Goal: Task Accomplishment & Management: Manage account settings

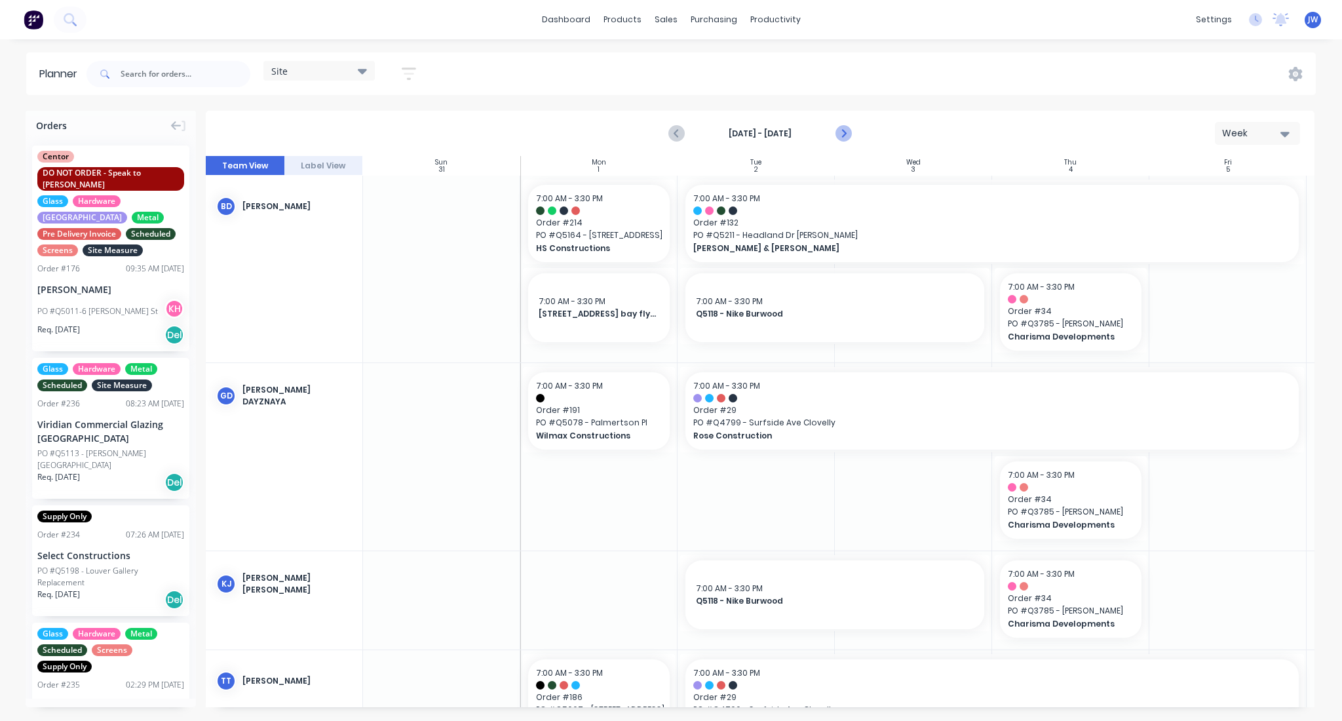
click at [851, 138] on button "Next page" at bounding box center [842, 134] width 26 height 26
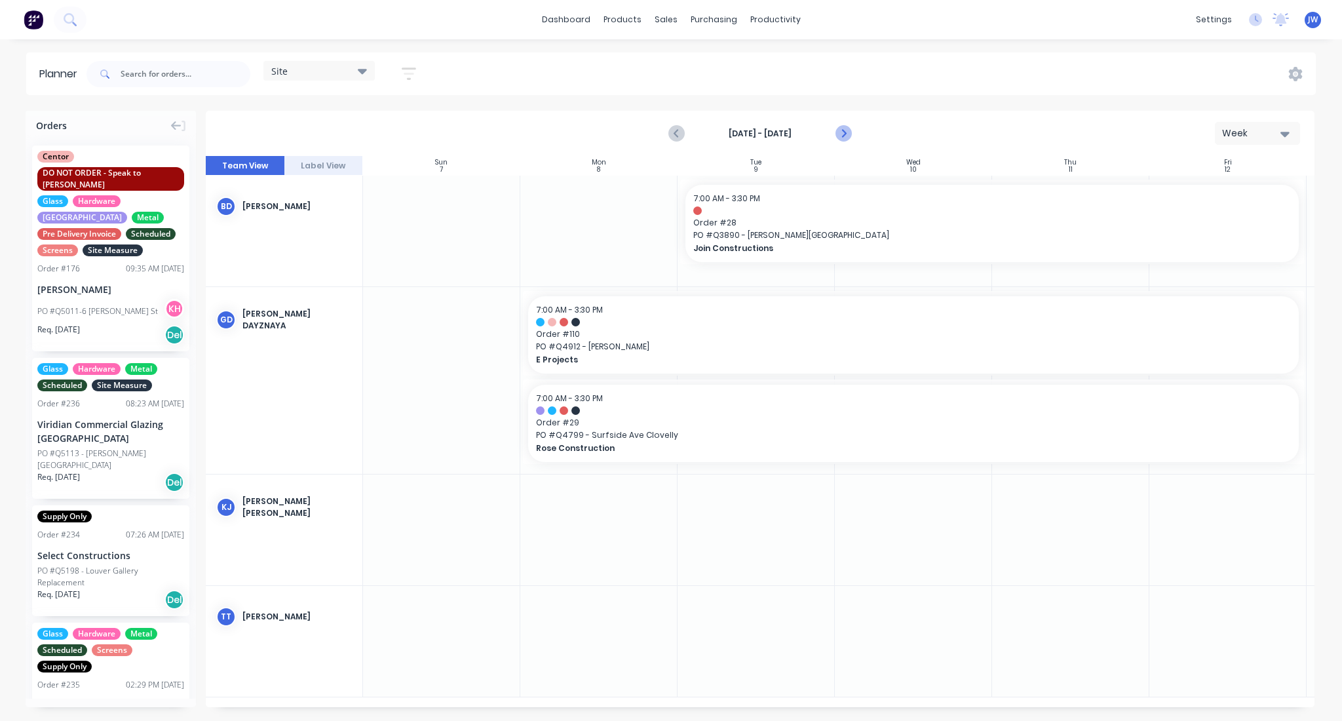
click at [847, 134] on icon "Next page" at bounding box center [843, 134] width 16 height 16
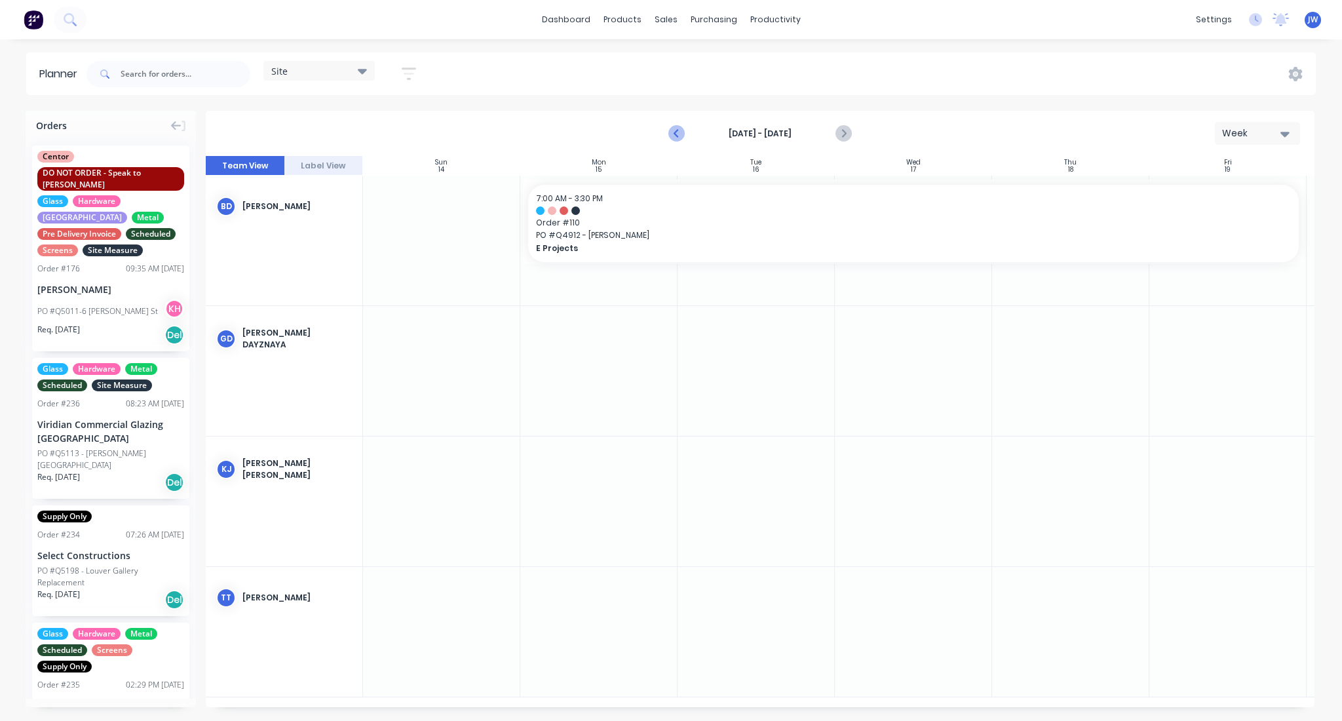
click at [680, 135] on icon "Previous page" at bounding box center [677, 134] width 16 height 16
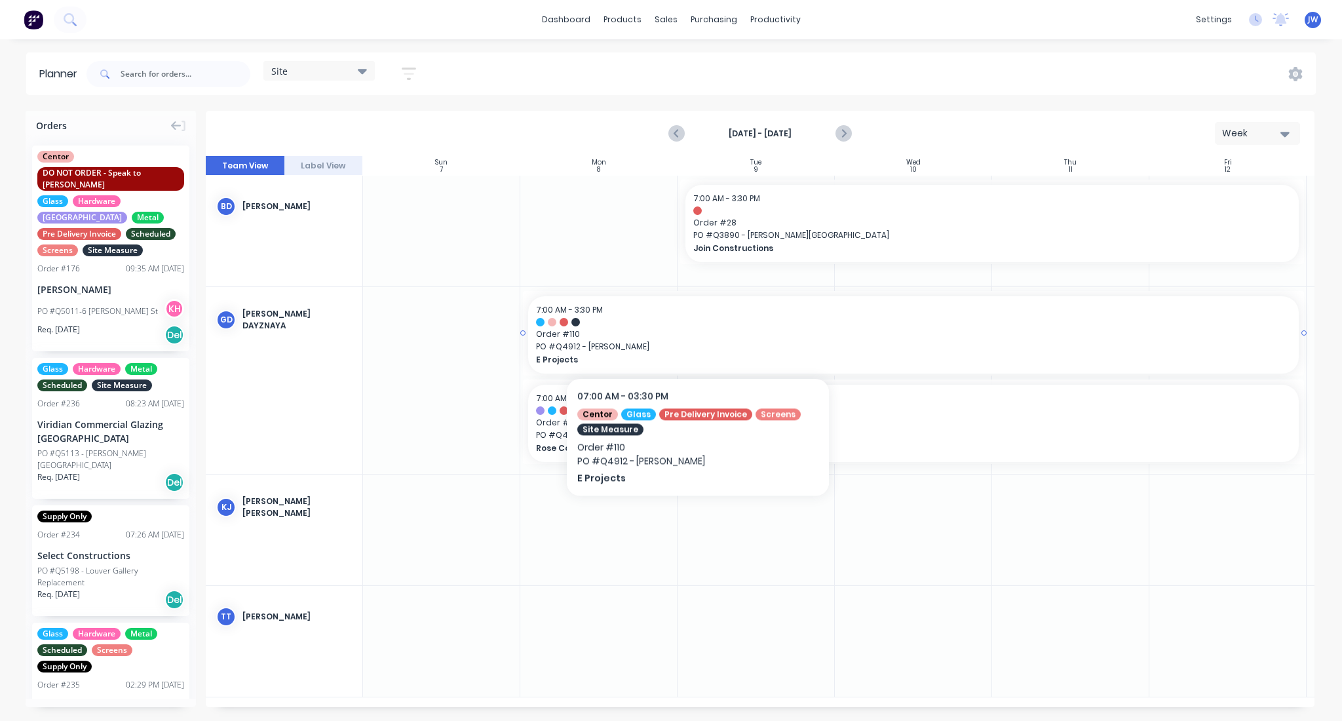
click at [698, 333] on span "Order # 110" at bounding box center [913, 334] width 755 height 12
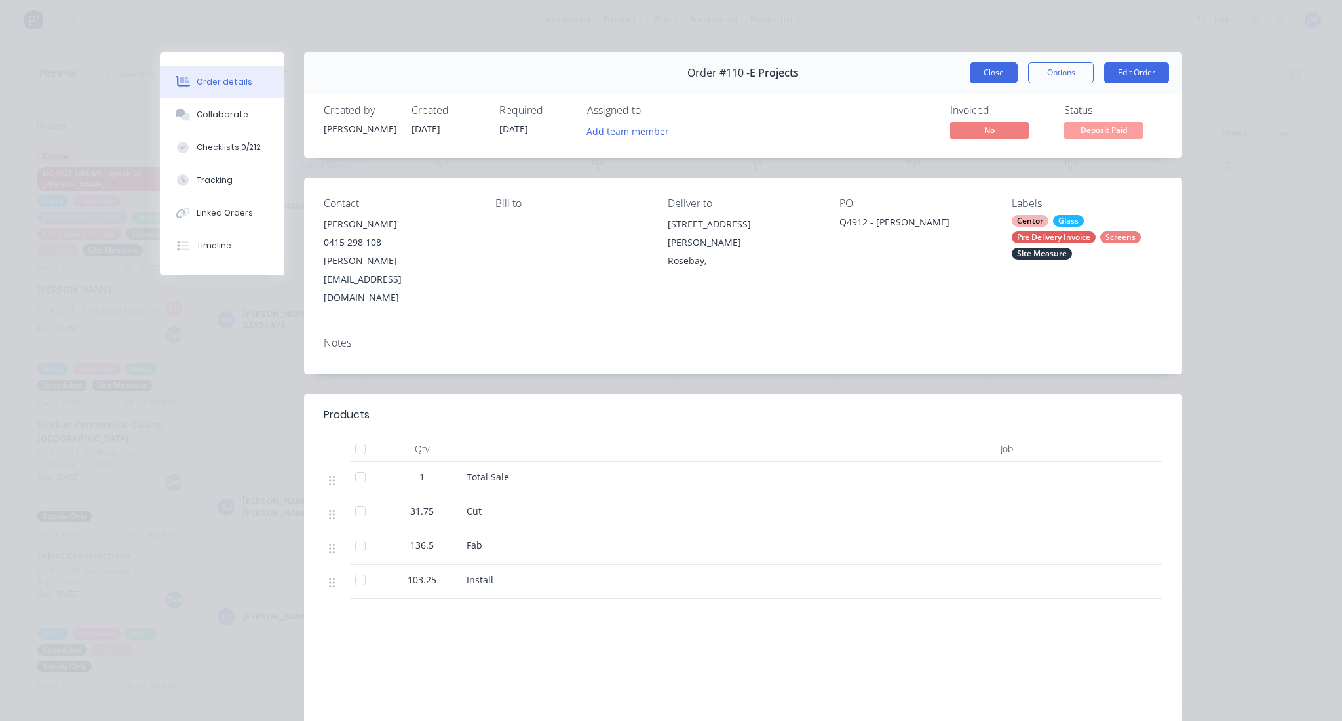
click at [972, 64] on button "Close" at bounding box center [993, 72] width 48 height 21
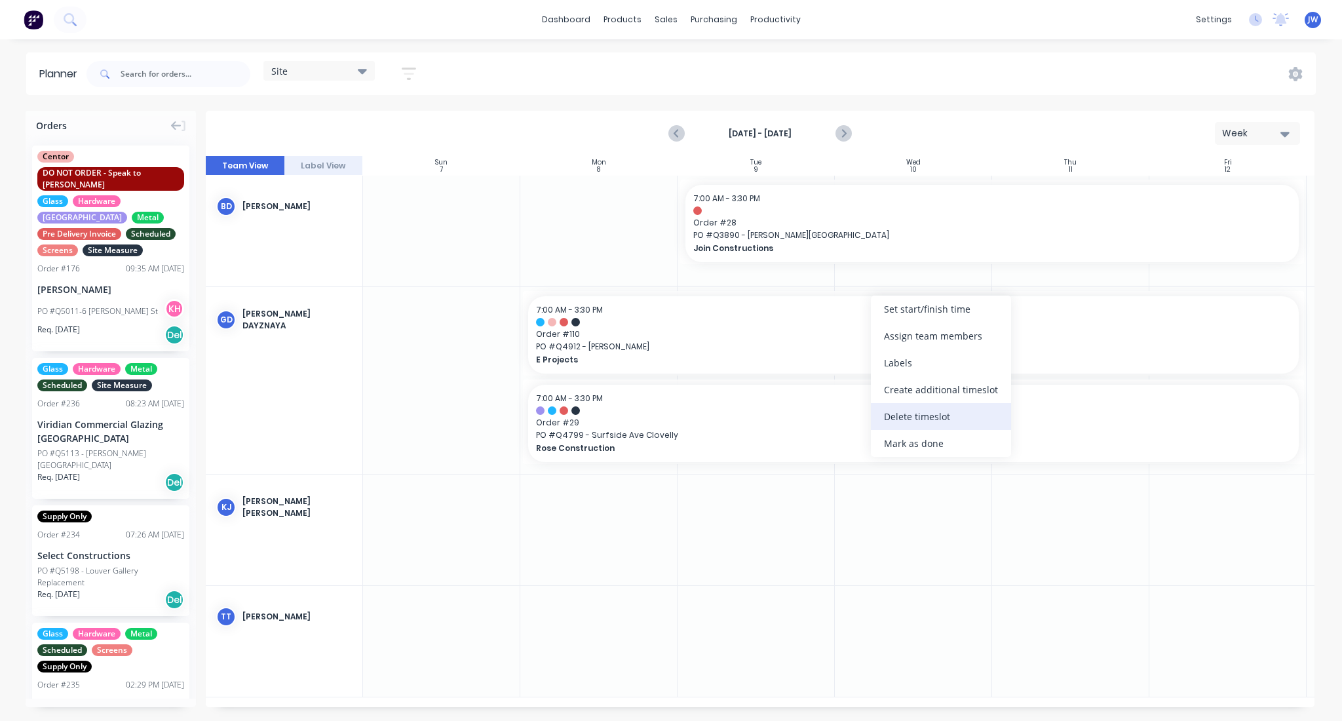
click at [906, 407] on div "Delete timeslot" at bounding box center [941, 416] width 140 height 27
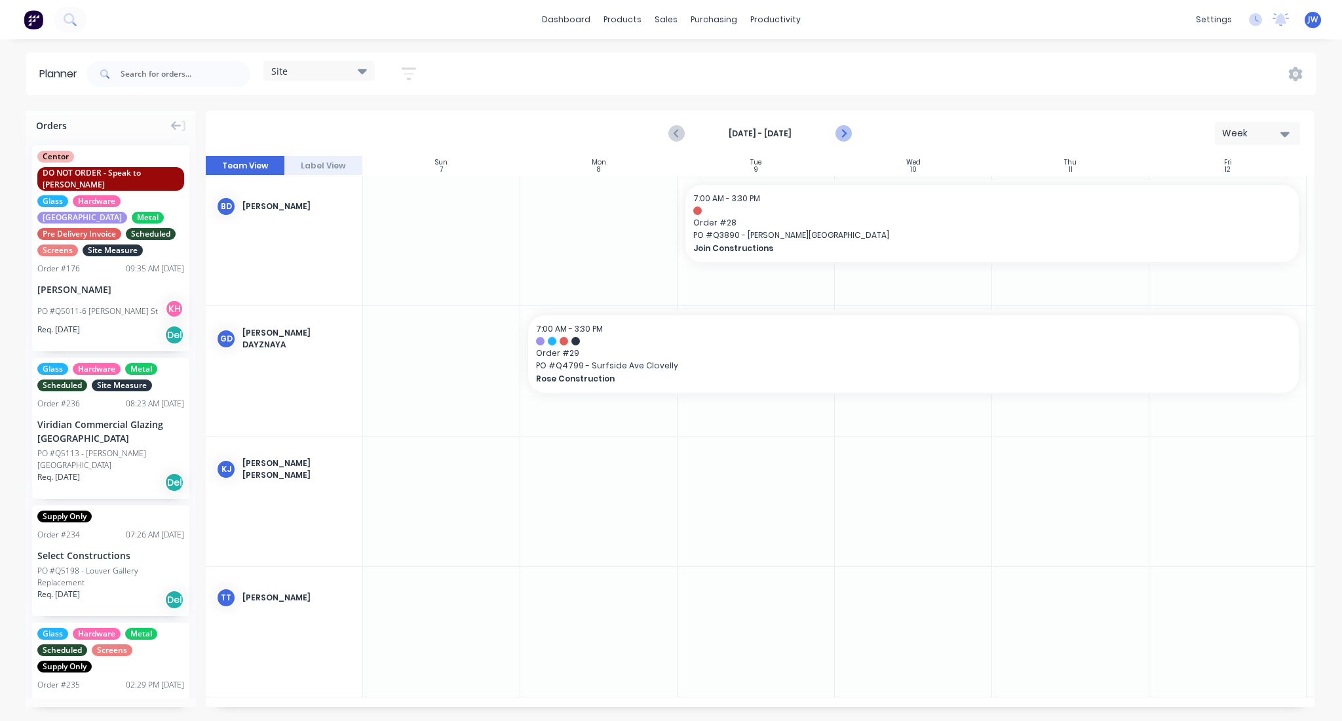
click at [835, 136] on icon "Next page" at bounding box center [843, 134] width 16 height 16
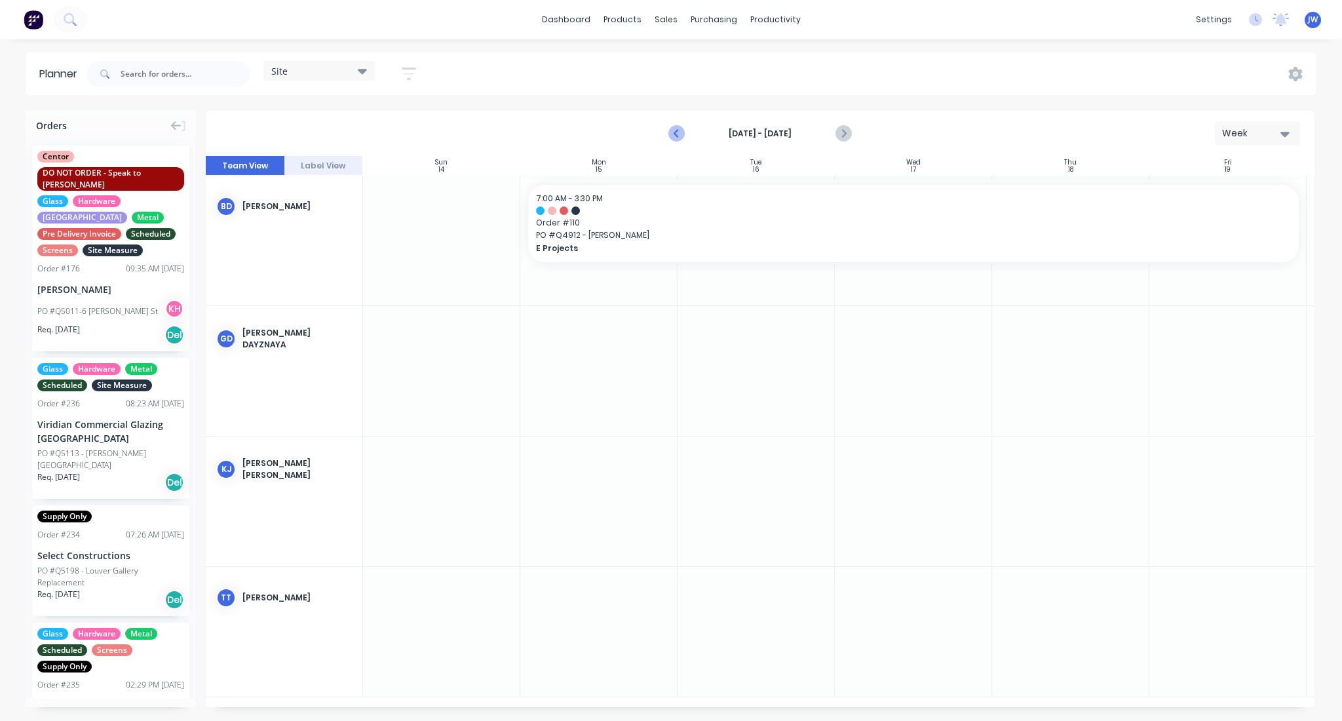
click at [671, 130] on icon "Previous page" at bounding box center [677, 134] width 16 height 16
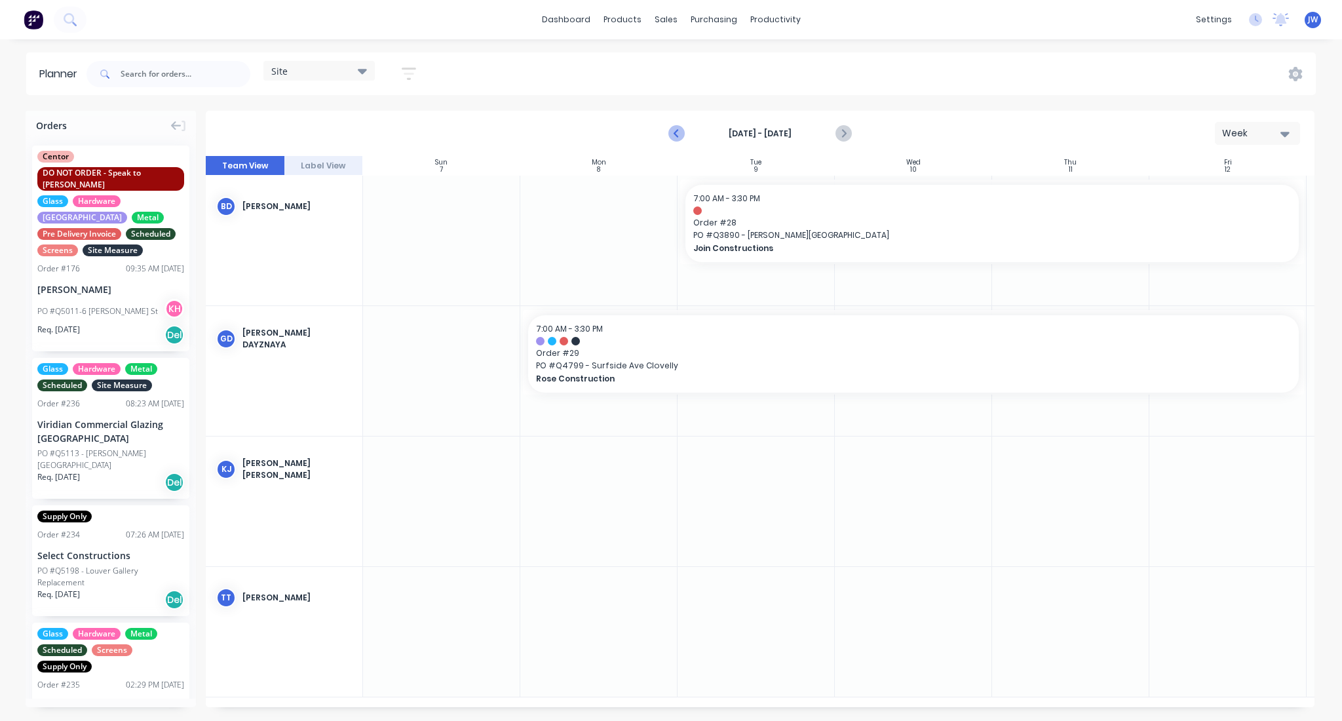
click at [683, 131] on icon "Previous page" at bounding box center [677, 134] width 16 height 16
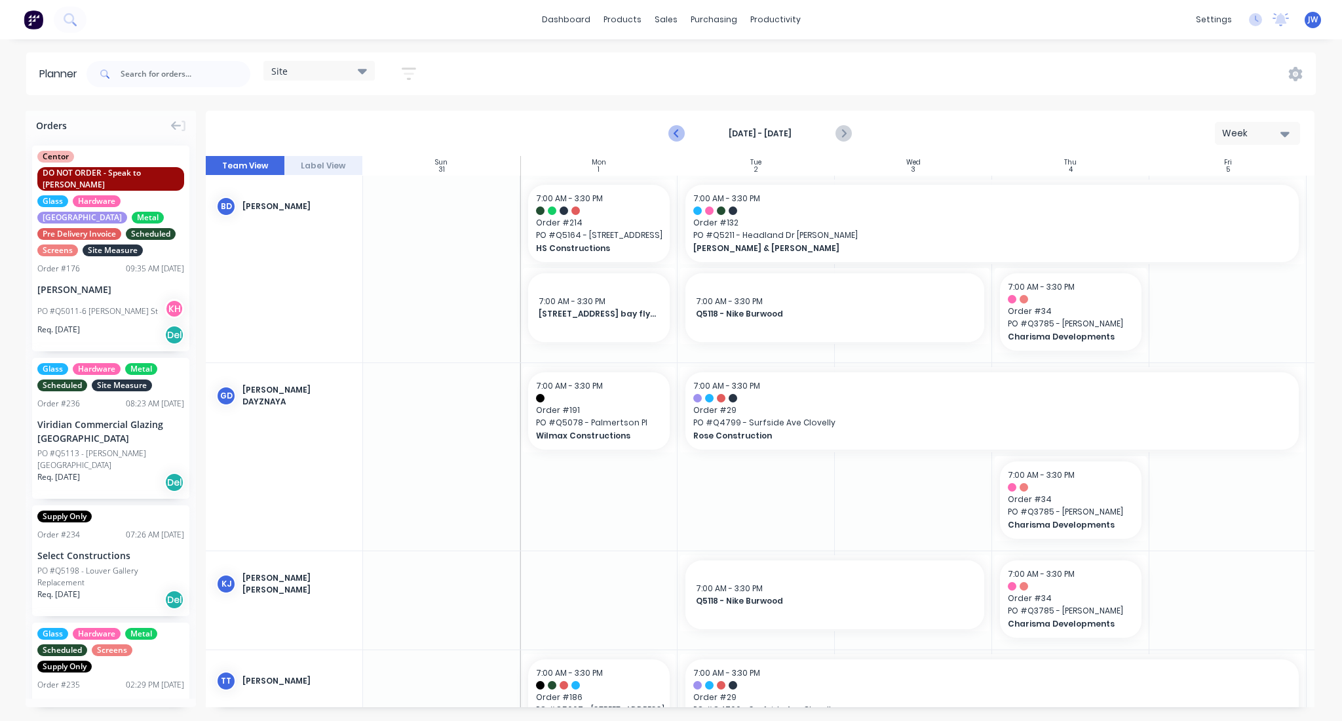
click at [679, 132] on icon "Previous page" at bounding box center [677, 134] width 16 height 16
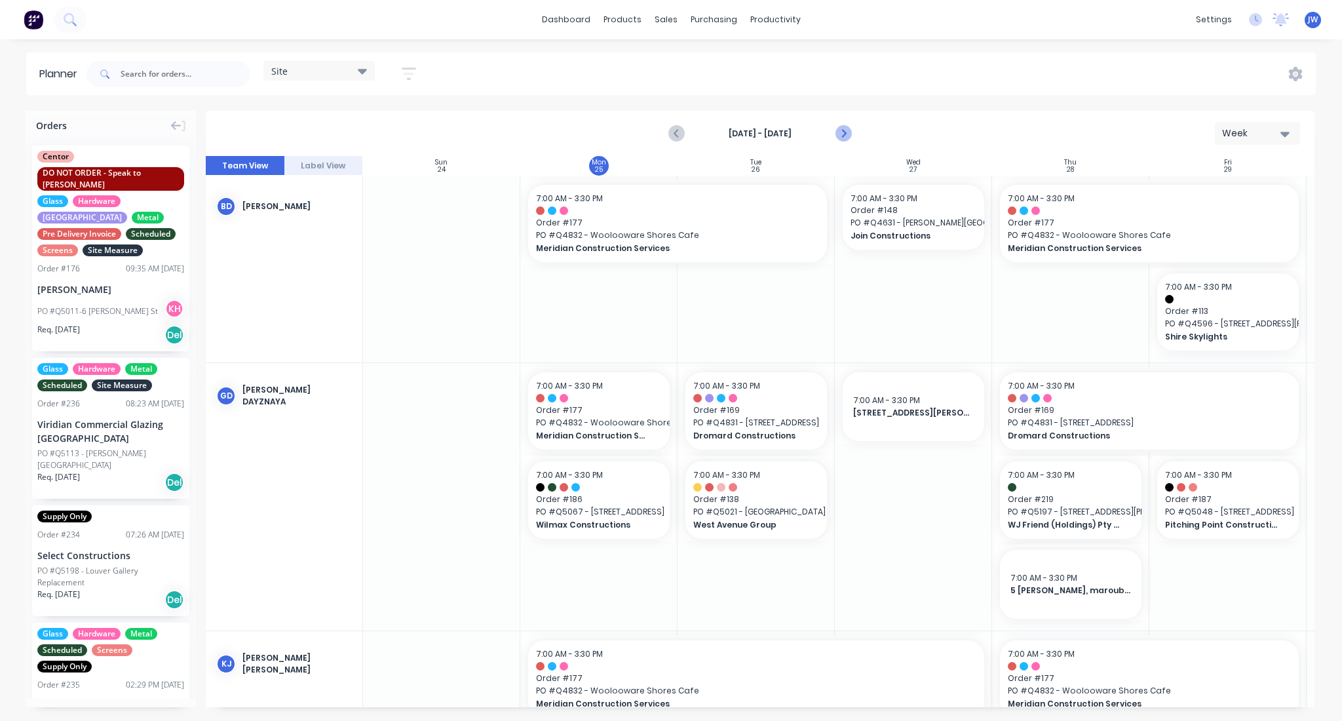
click at [846, 136] on icon "Next page" at bounding box center [843, 134] width 16 height 16
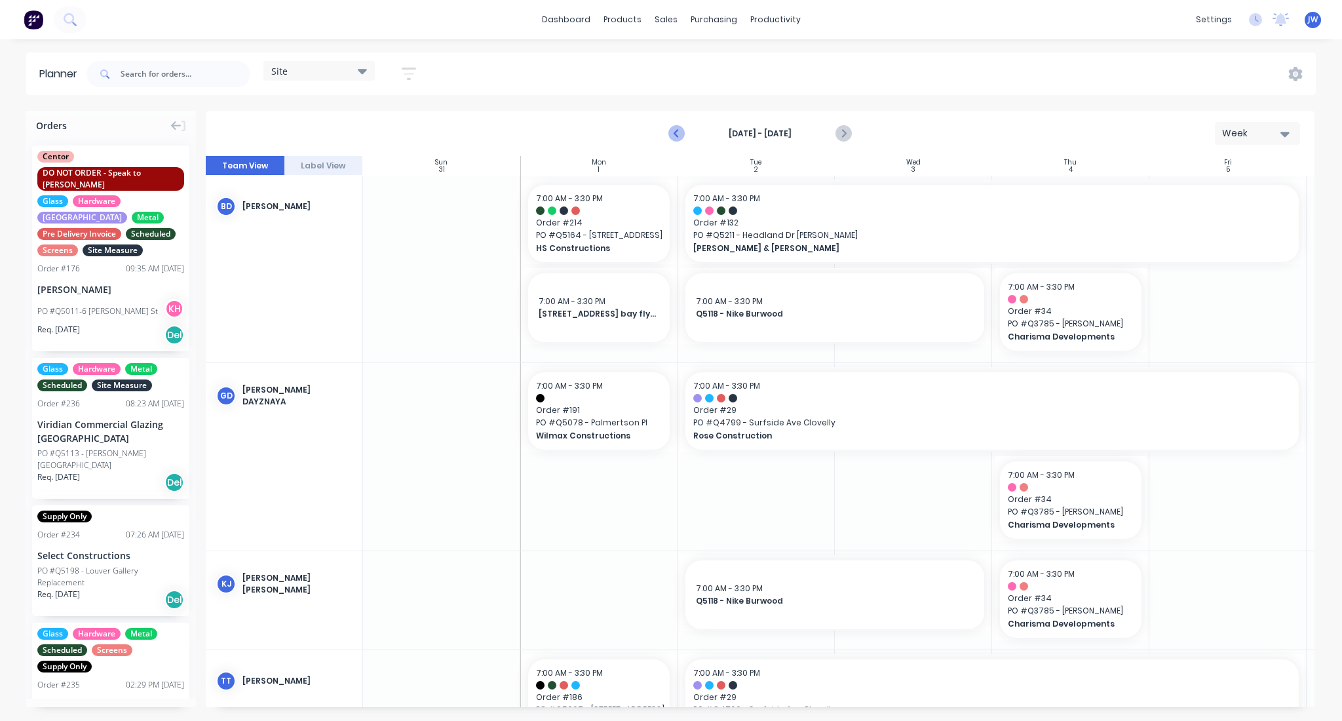
click at [674, 132] on icon "Previous page" at bounding box center [677, 133] width 6 height 10
